Goal: Book appointment/travel/reservation

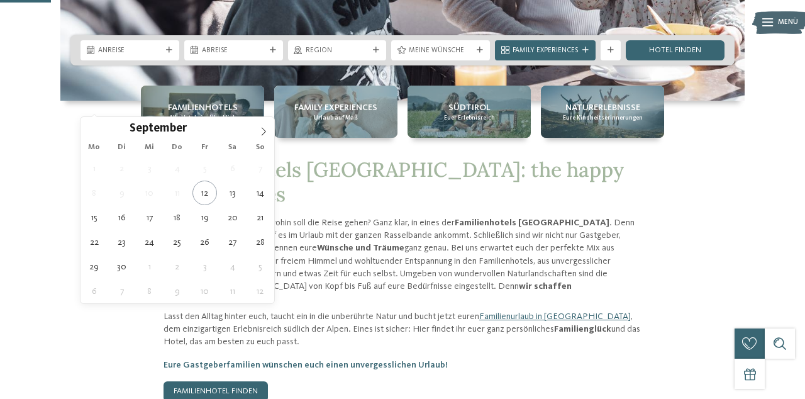
type div "03.10.2025"
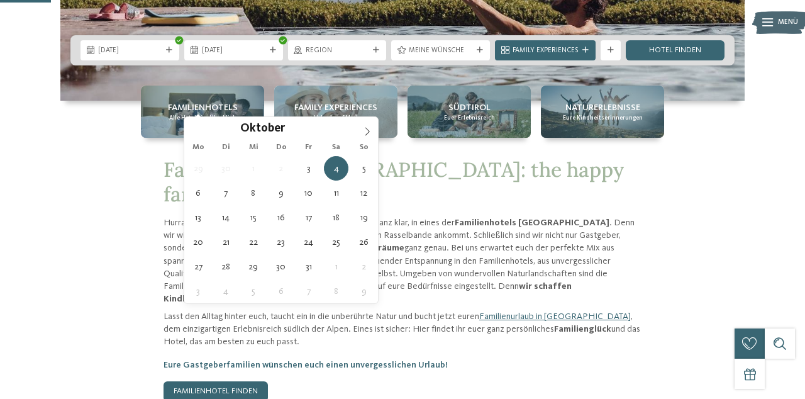
type div "10.10.2025"
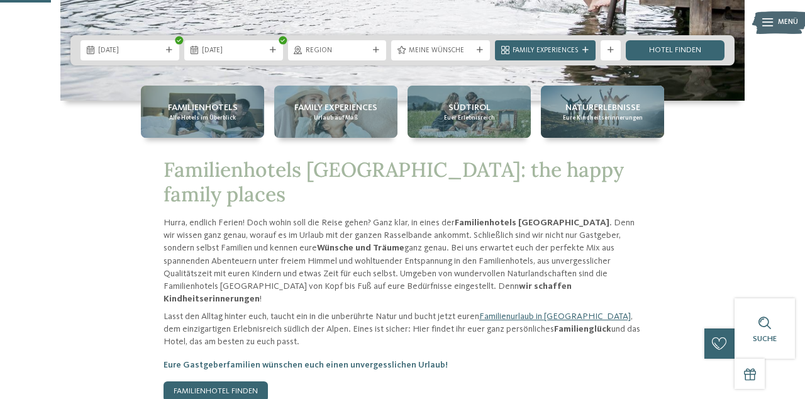
click at [676, 60] on link "Hotel finden" at bounding box center [675, 50] width 99 height 20
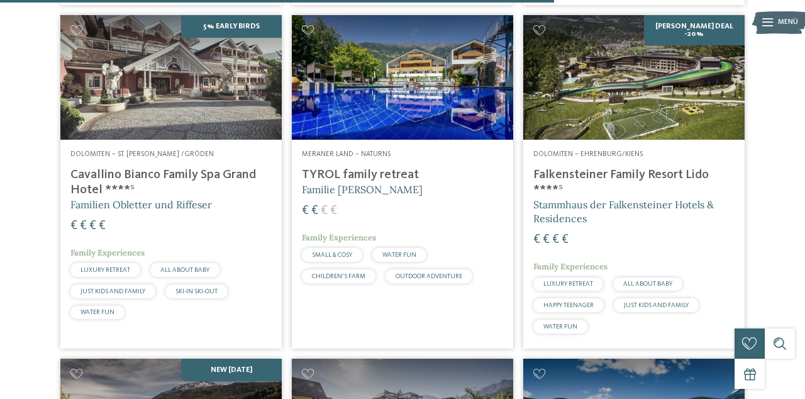
scroll to position [1942, 0]
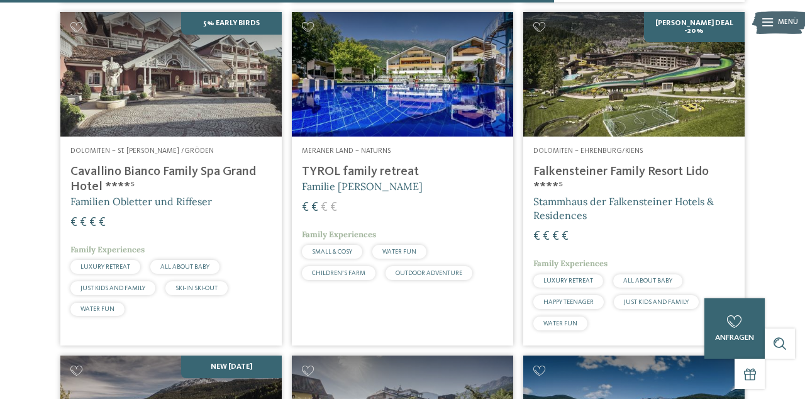
click at [672, 89] on img at bounding box center [633, 74] width 221 height 124
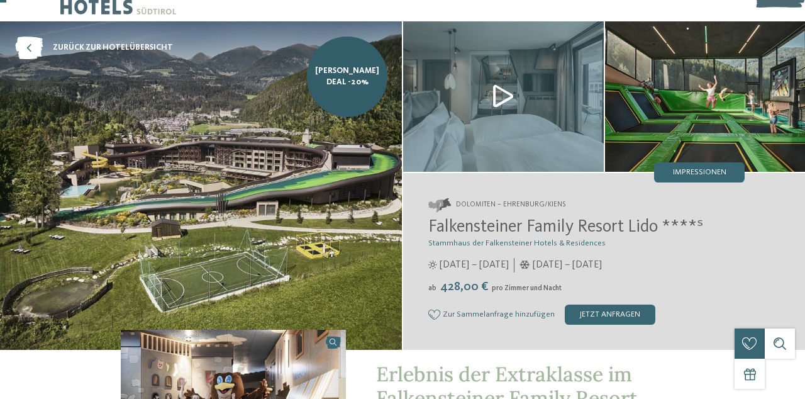
scroll to position [30, 0]
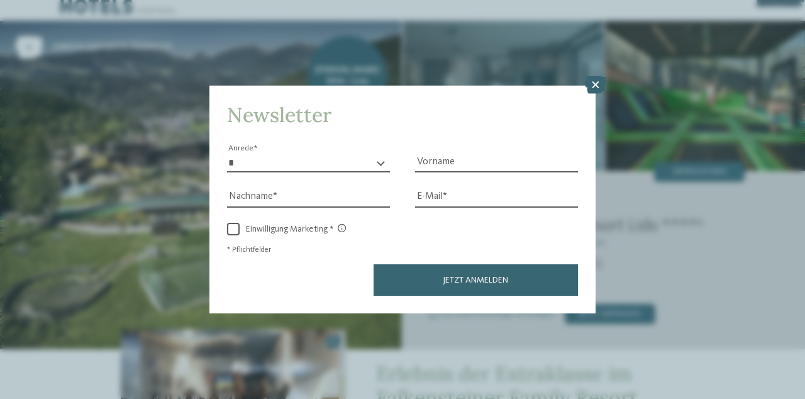
click at [590, 94] on icon at bounding box center [595, 85] width 21 height 18
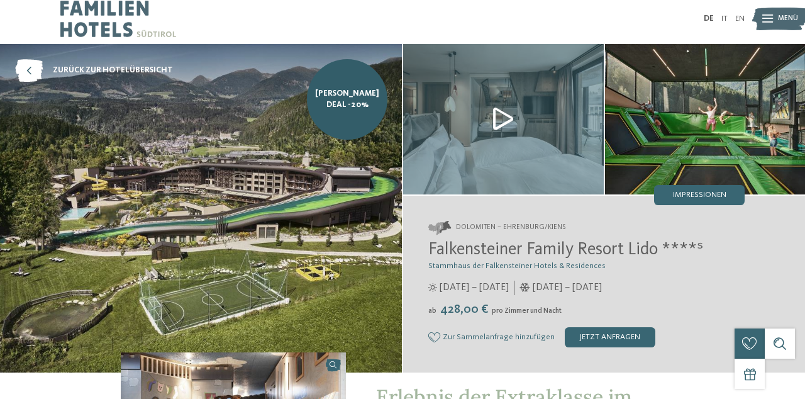
scroll to position [0, 0]
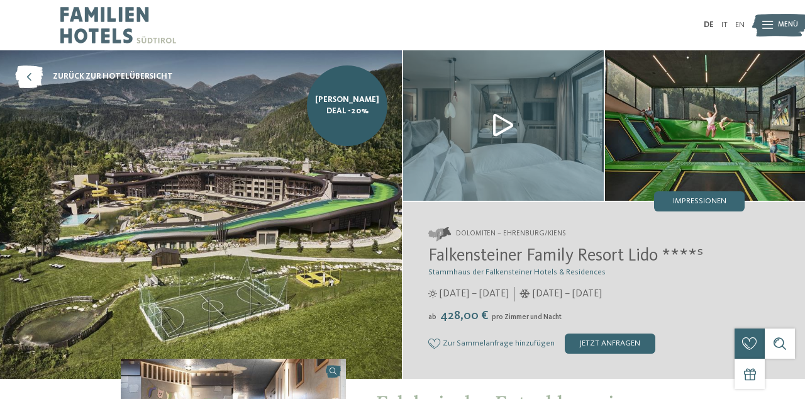
click at [709, 23] on link "DE" at bounding box center [709, 25] width 10 height 8
click at [162, 235] on img at bounding box center [201, 214] width 402 height 328
click at [43, 81] on link "zurück zur Hotelübersicht" at bounding box center [94, 76] width 158 height 23
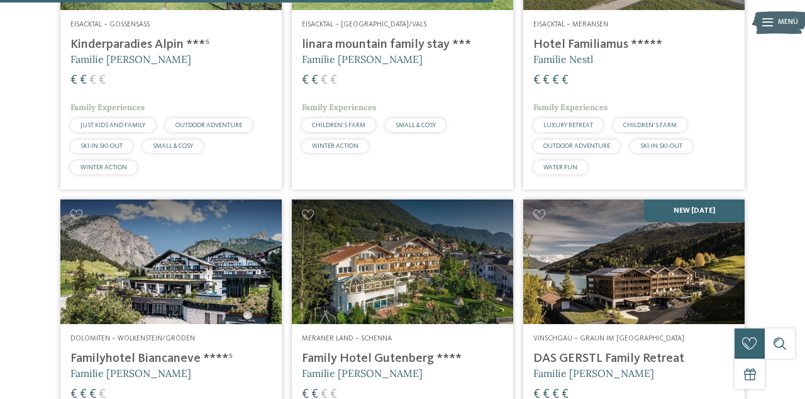
scroll to position [2032, 0]
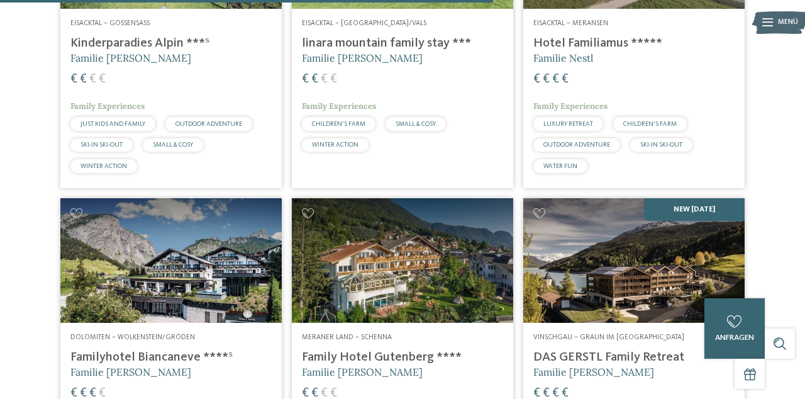
click at [700, 270] on img at bounding box center [633, 260] width 221 height 124
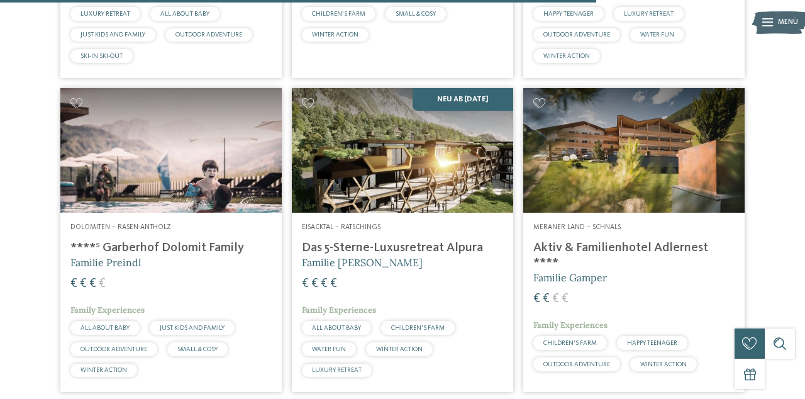
scroll to position [2457, 0]
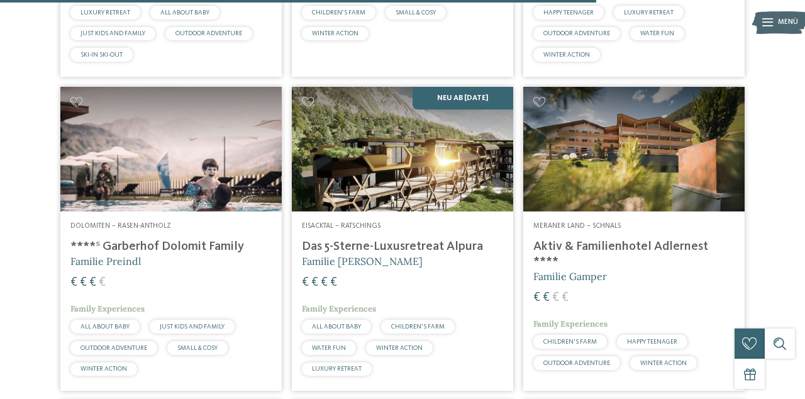
click at [650, 155] on img at bounding box center [633, 149] width 221 height 124
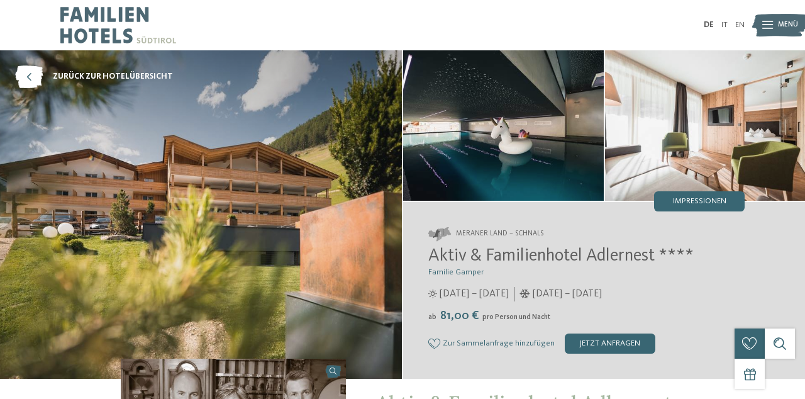
click at [768, 27] on icon at bounding box center [767, 25] width 11 height 8
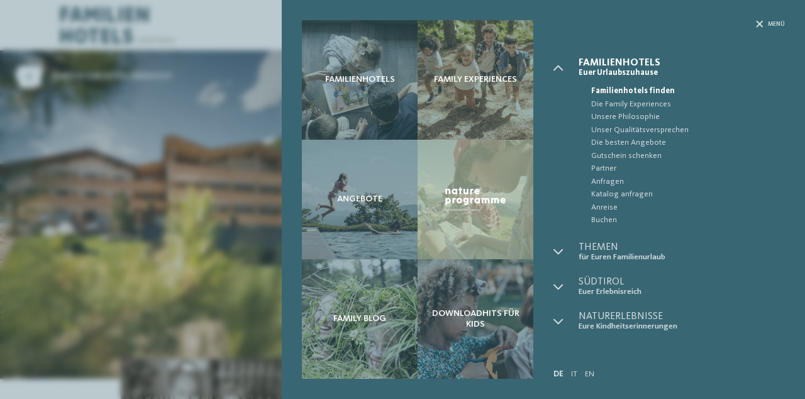
click at [660, 152] on span "Gutschein schenken" at bounding box center [688, 156] width 194 height 13
click at [775, 24] on span "Menü" at bounding box center [776, 24] width 17 height 8
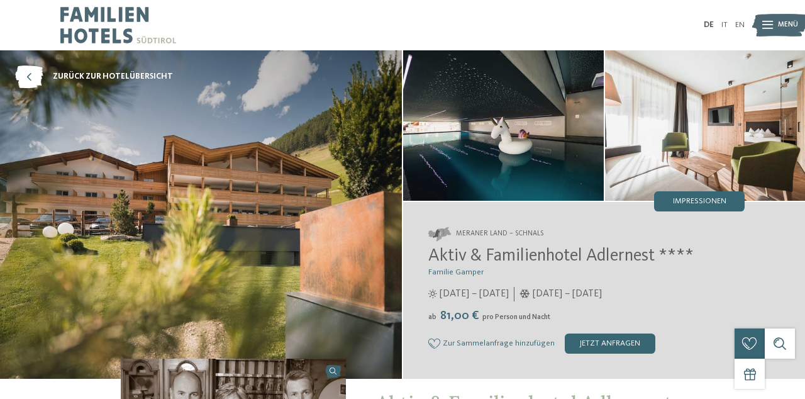
click at [94, 74] on span "zurück zur Hotelübersicht" at bounding box center [113, 76] width 120 height 11
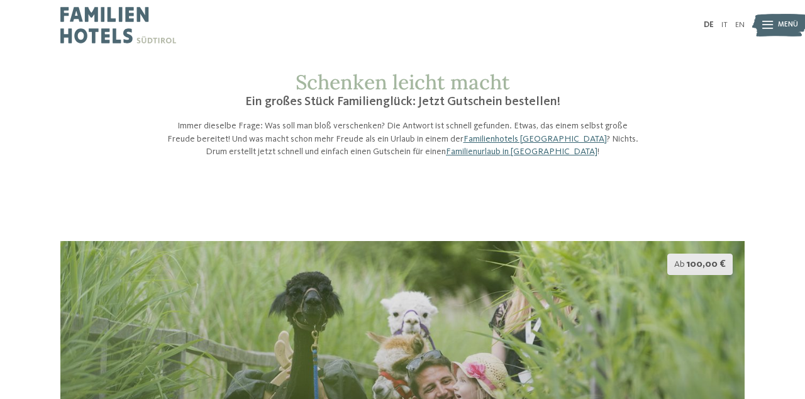
click at [783, 28] on span "Menü" at bounding box center [788, 25] width 20 height 10
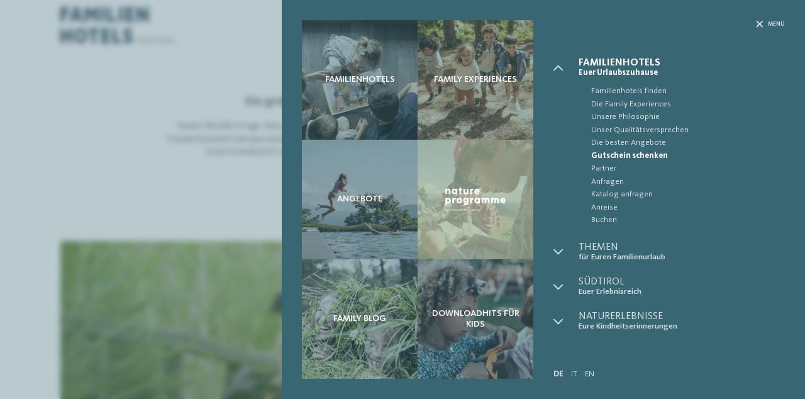
click at [663, 106] on span "Die Family Experiences" at bounding box center [688, 104] width 194 height 13
click at [778, 26] on span "Menü" at bounding box center [776, 24] width 17 height 8
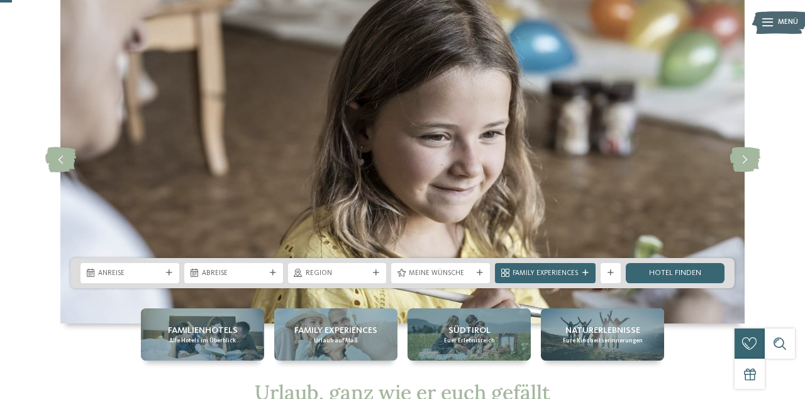
scroll to position [53, 0]
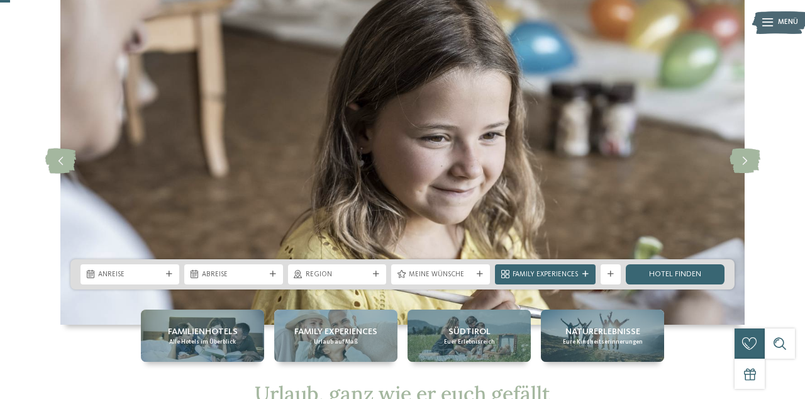
click at [745, 155] on icon at bounding box center [744, 160] width 31 height 25
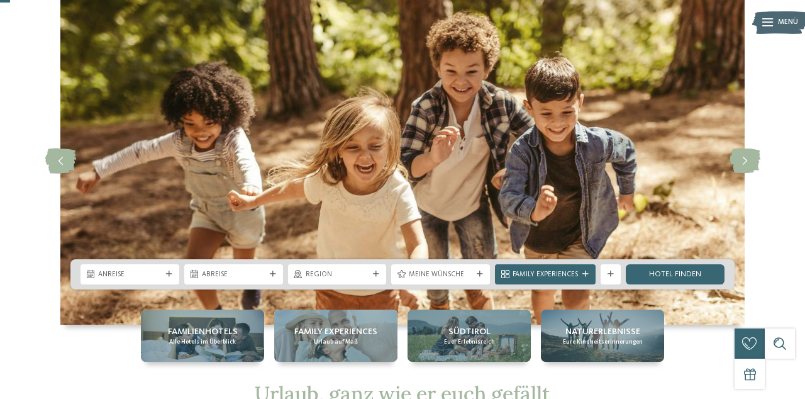
click at [746, 155] on icon at bounding box center [744, 160] width 31 height 25
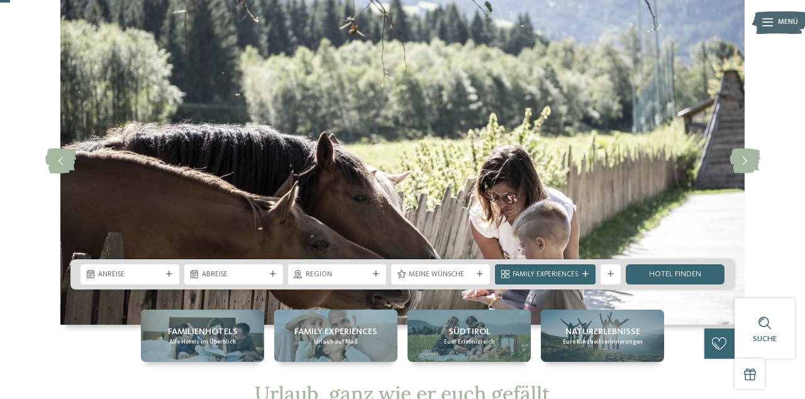
click at [746, 155] on icon at bounding box center [744, 160] width 31 height 25
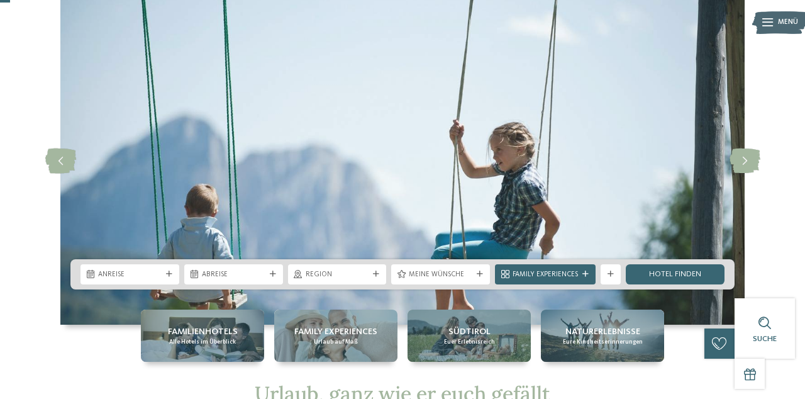
click at [744, 162] on icon at bounding box center [744, 160] width 31 height 25
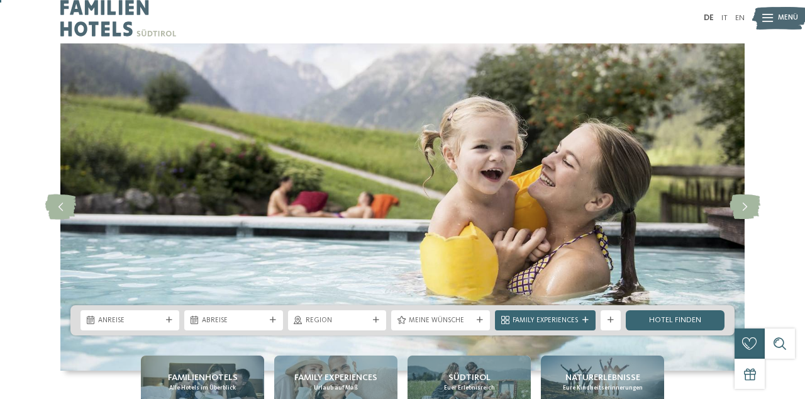
scroll to position [0, 0]
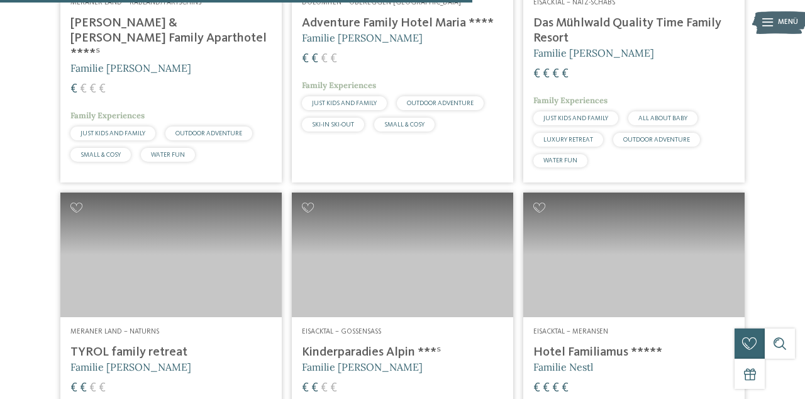
scroll to position [1984, 0]
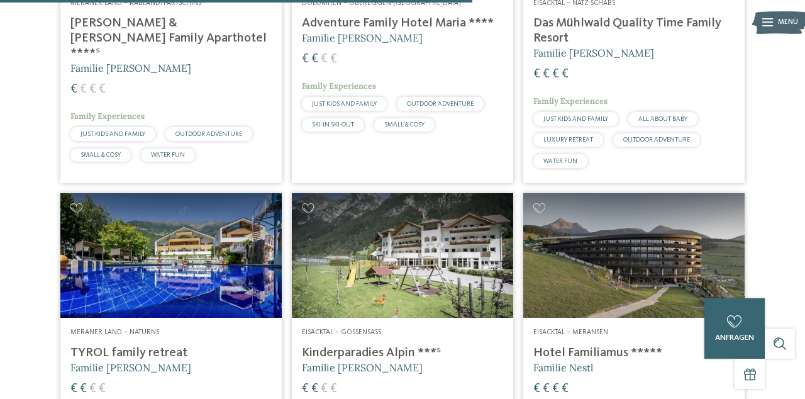
click at [678, 292] on img at bounding box center [633, 255] width 221 height 124
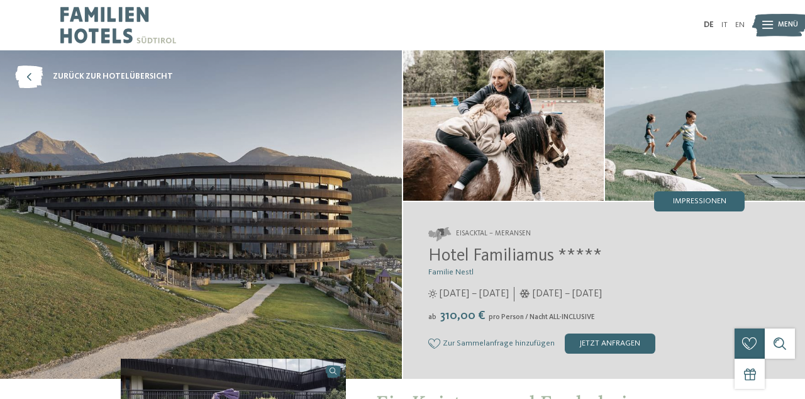
click at [29, 72] on icon at bounding box center [29, 76] width 28 height 23
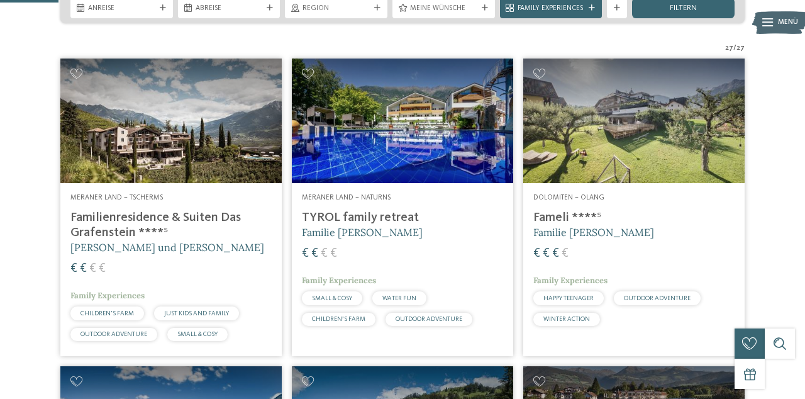
click at [121, 163] on img at bounding box center [170, 120] width 221 height 124
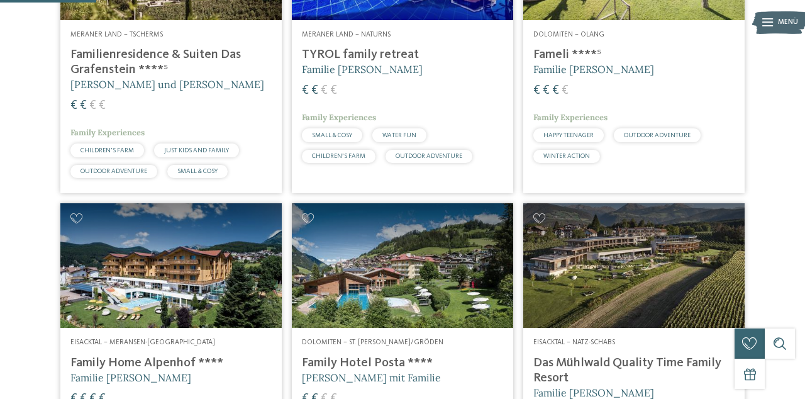
scroll to position [405, 0]
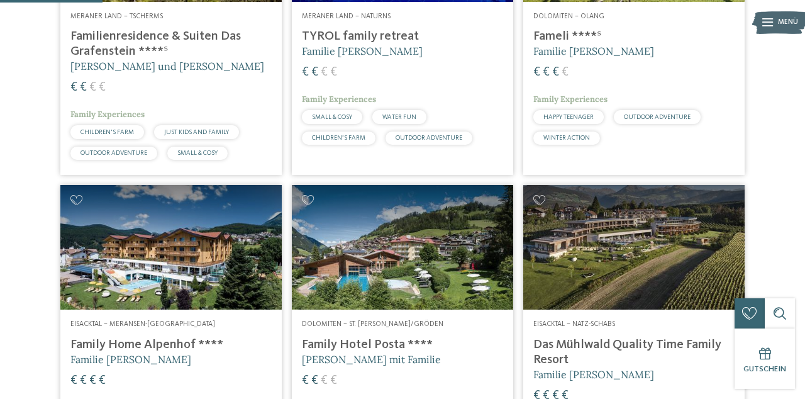
click at [700, 272] on img at bounding box center [633, 247] width 221 height 124
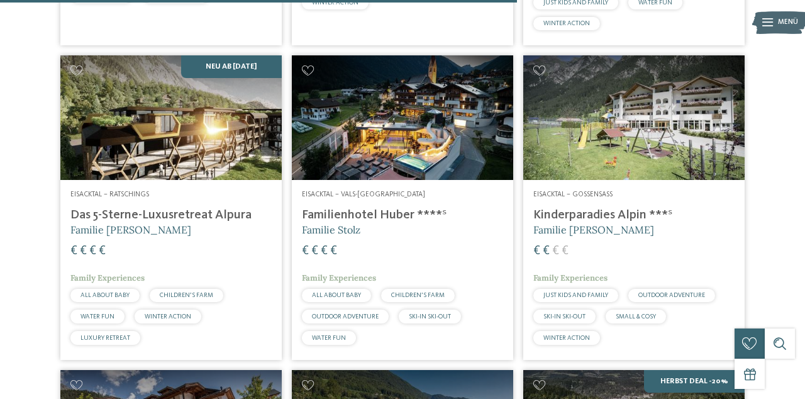
scroll to position [2130, 0]
click at [202, 165] on img at bounding box center [170, 117] width 221 height 124
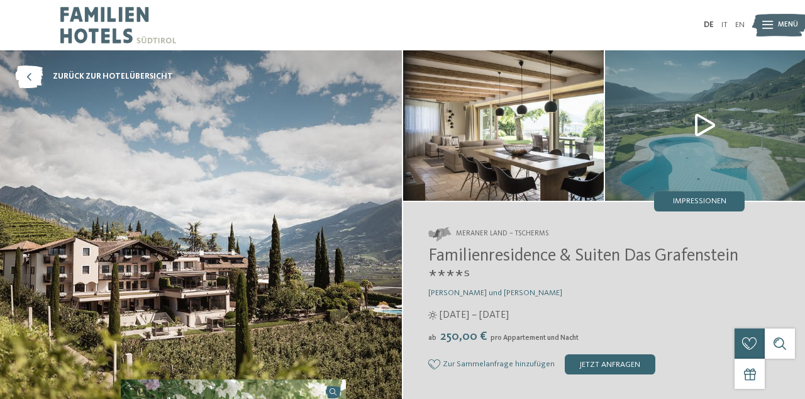
click at [703, 116] on img at bounding box center [705, 125] width 201 height 150
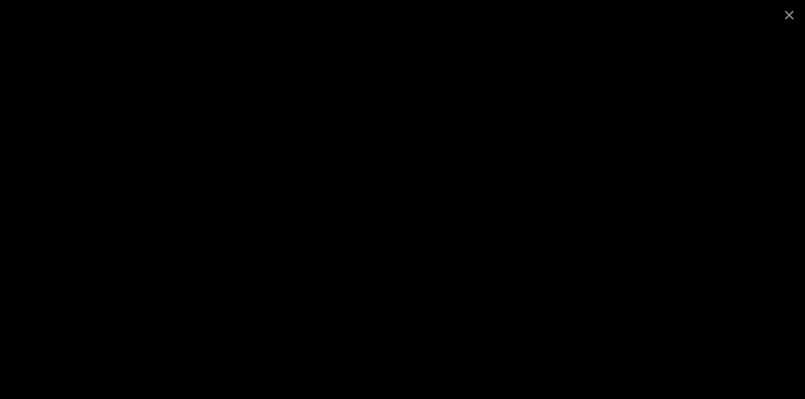
click at [786, 20] on span at bounding box center [788, 15] width 31 height 30
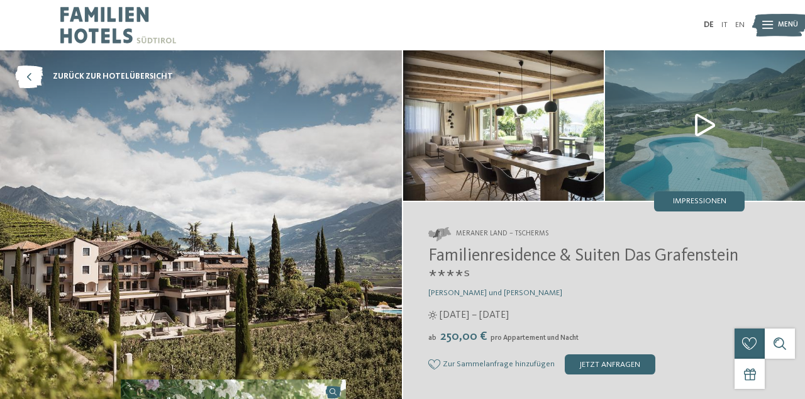
click at [555, 101] on img at bounding box center [503, 125] width 201 height 150
click at [788, 18] on div "Menü" at bounding box center [788, 25] width 20 height 25
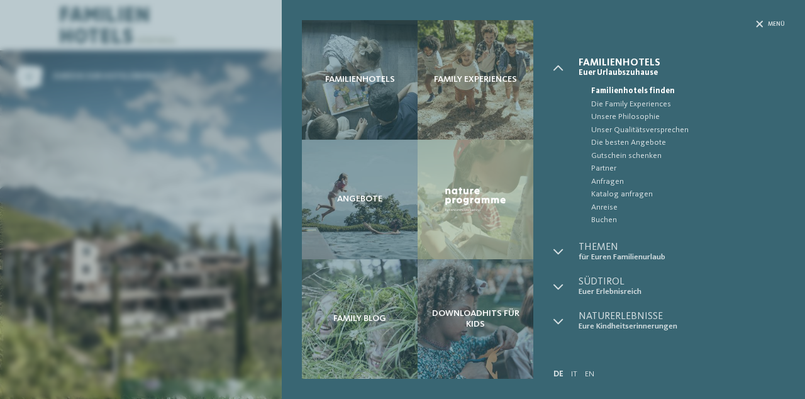
click at [616, 213] on span "Anreise" at bounding box center [688, 207] width 194 height 13
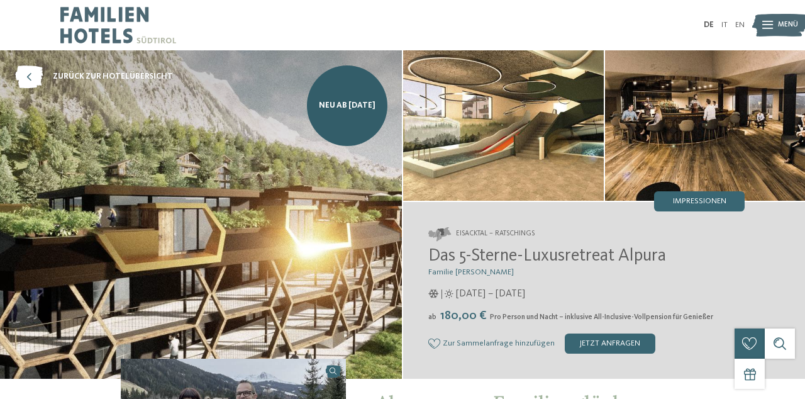
click at [785, 26] on span "Menü" at bounding box center [788, 25] width 20 height 10
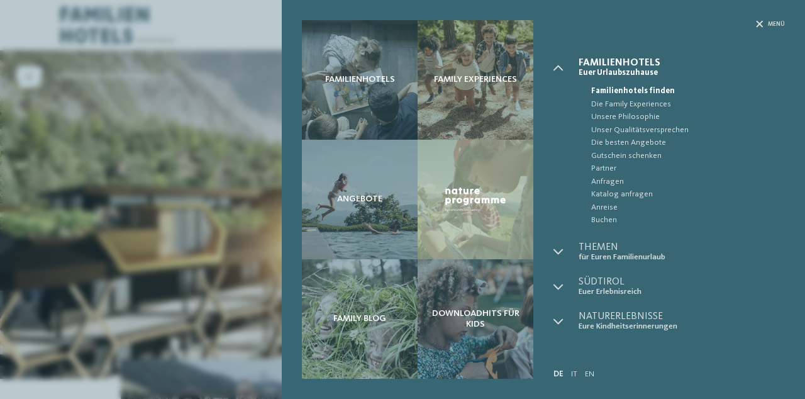
click at [661, 150] on span "Gutschein schenken" at bounding box center [688, 156] width 194 height 13
